Goal: Check status

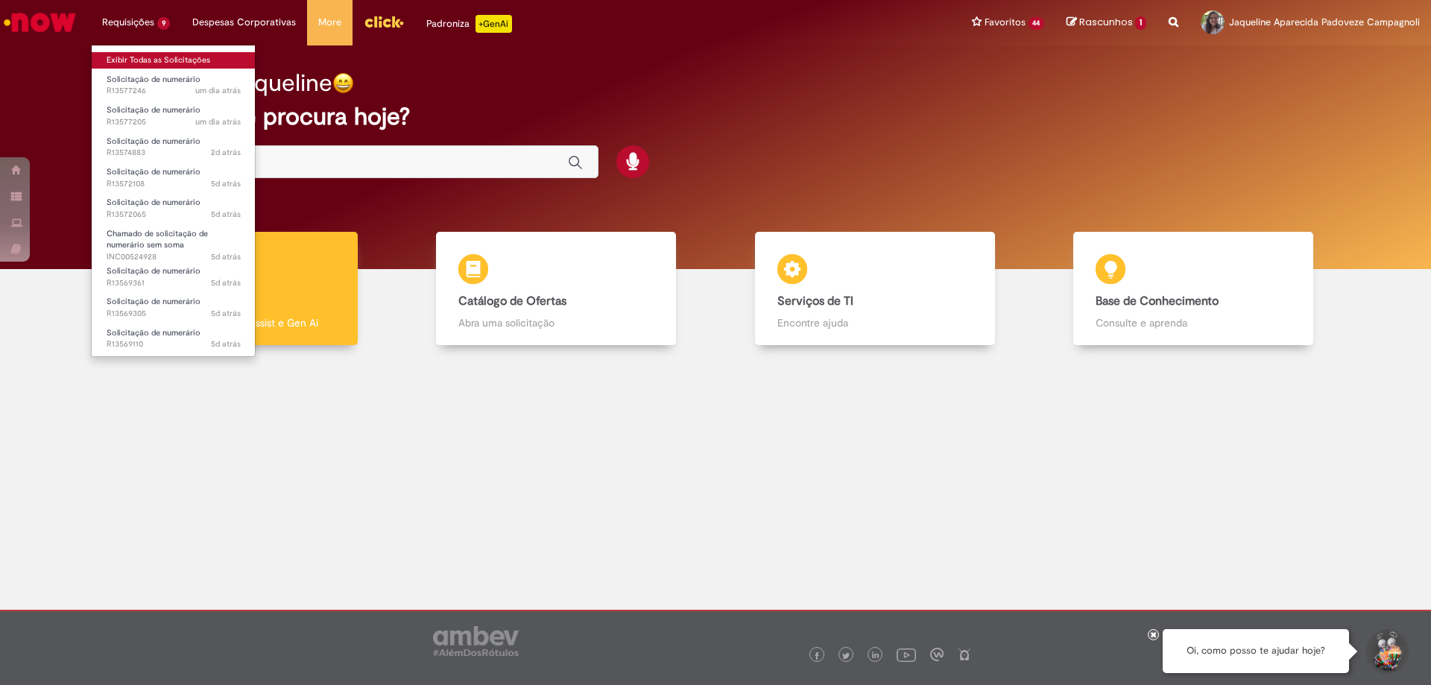
click at [133, 63] on link "Exibir Todas as Solicitações" at bounding box center [174, 60] width 164 height 16
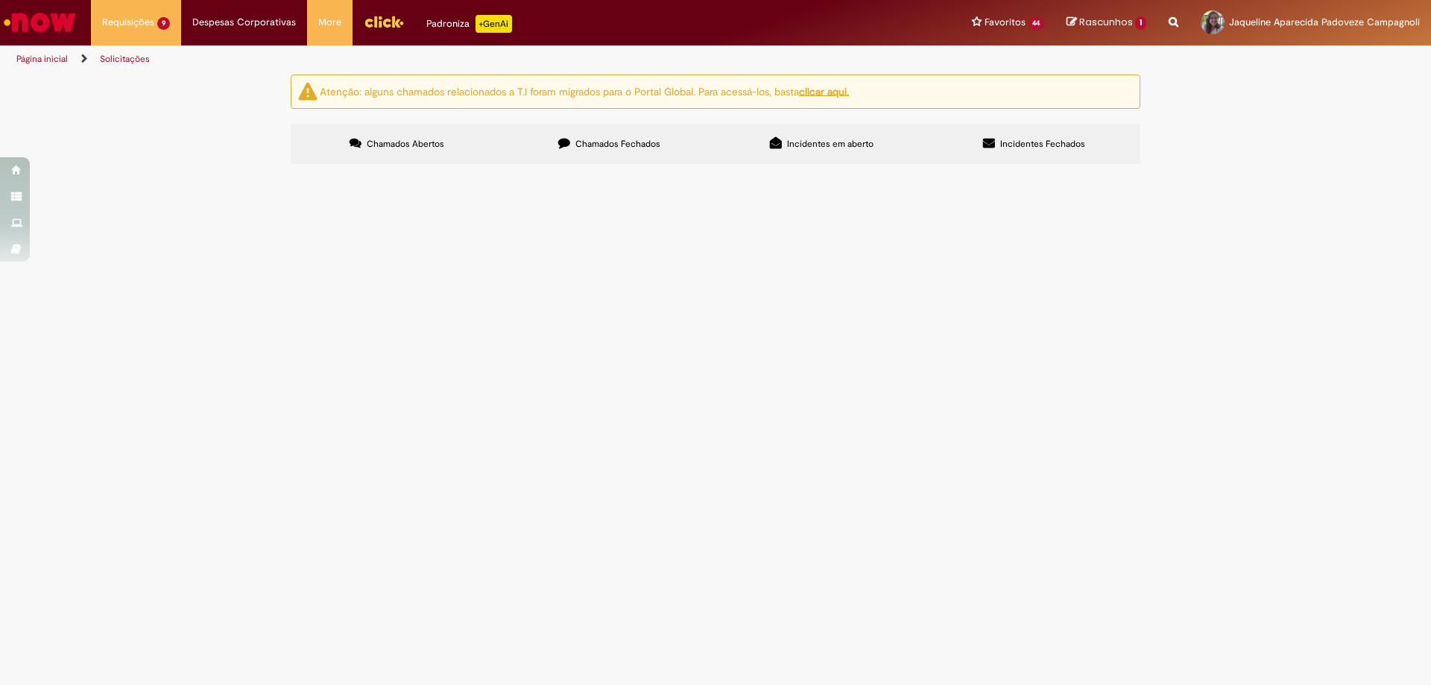
click at [0, 0] on span "FATURA DE LOCAÇÃO Nº 217470130 - VAMOS" at bounding box center [0, 0] width 0 height 0
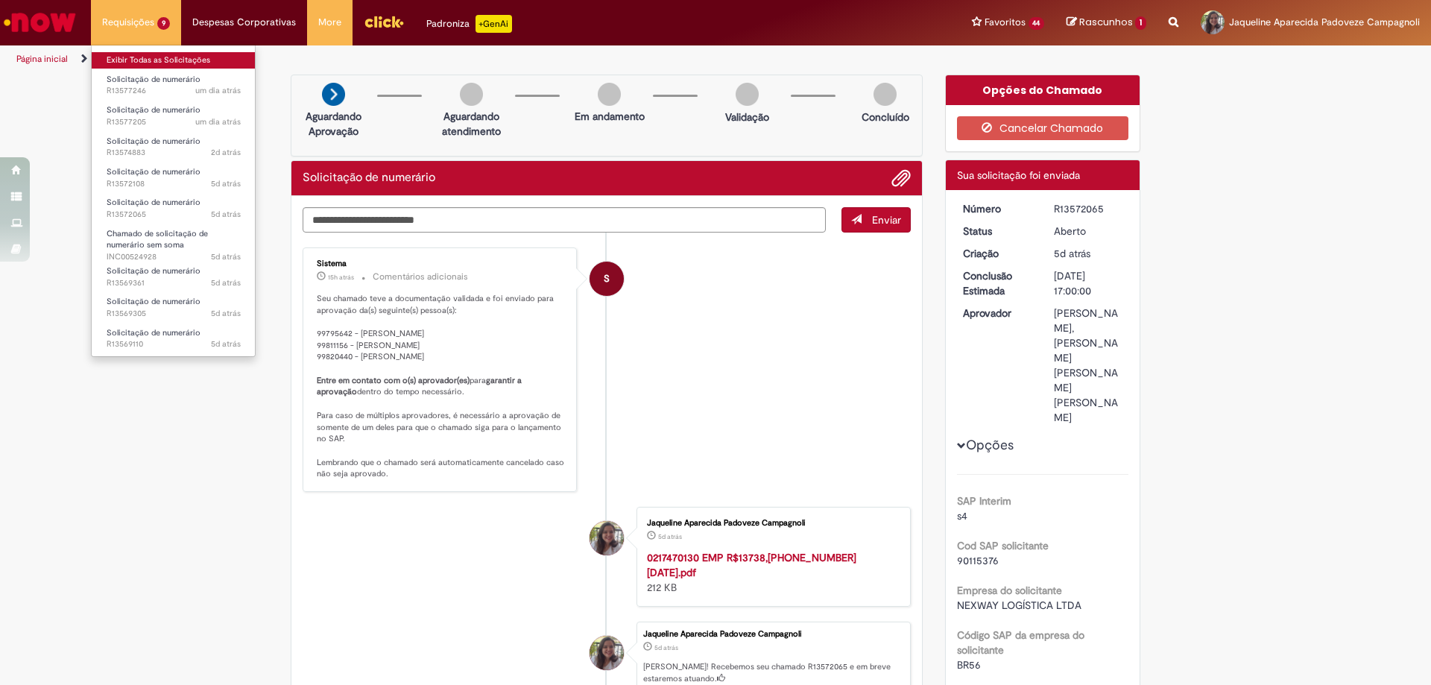
click at [131, 54] on link "Exibir Todas as Solicitações" at bounding box center [174, 60] width 164 height 16
